Goal: Task Accomplishment & Management: Manage account settings

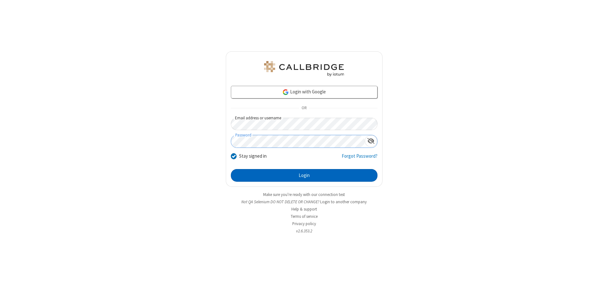
click at [304, 176] on button "Login" at bounding box center [304, 175] width 147 height 13
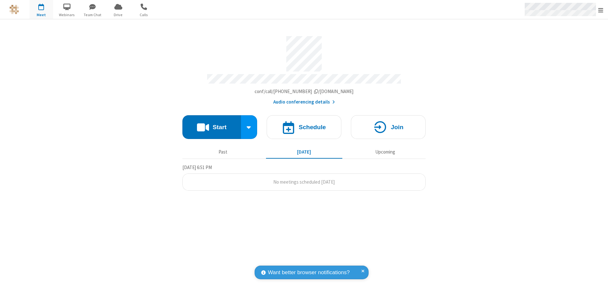
click at [601, 10] on span "Open menu" at bounding box center [600, 10] width 5 height 6
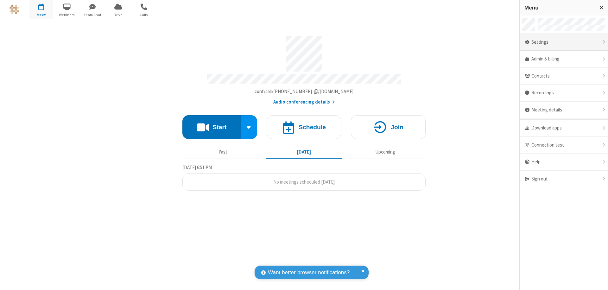
click at [564, 42] on div "Settings" at bounding box center [564, 42] width 88 height 17
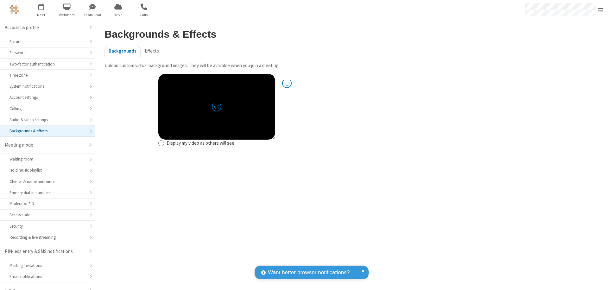
scroll to position [9, 0]
